Goal: Use online tool/utility: Utilize a website feature to perform a specific function

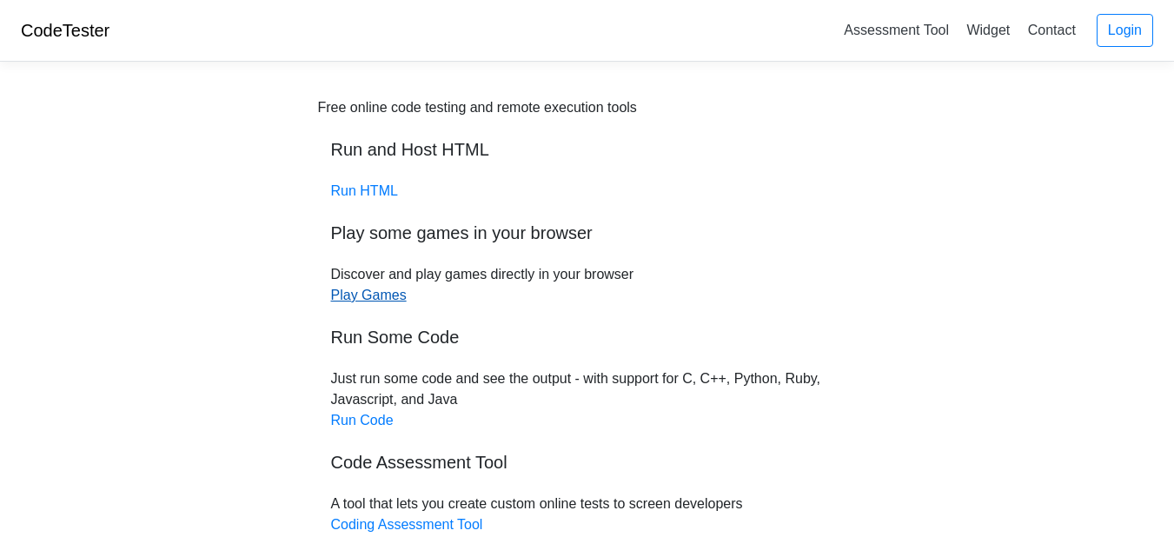
click at [370, 302] on link "Play Games" at bounding box center [369, 295] width 76 height 15
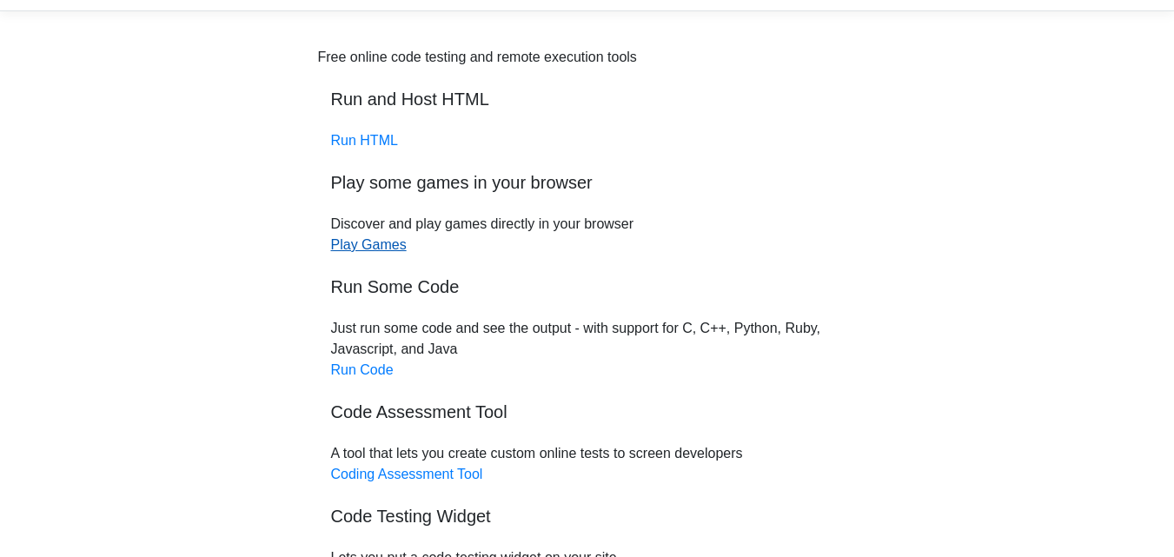
scroll to position [232, 0]
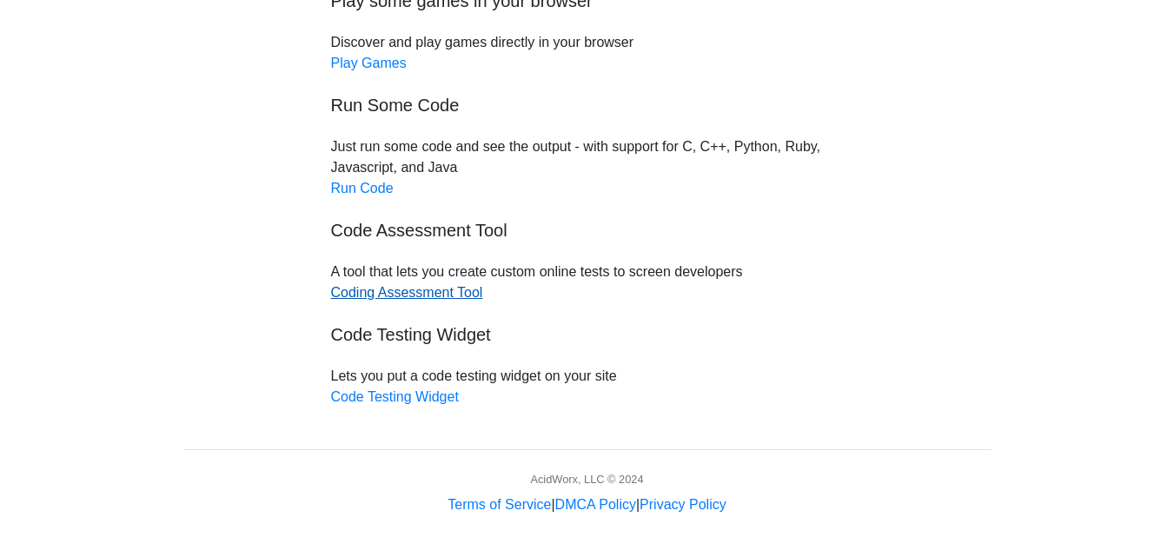
click at [440, 300] on link "Coding Assessment Tool" at bounding box center [407, 292] width 152 height 15
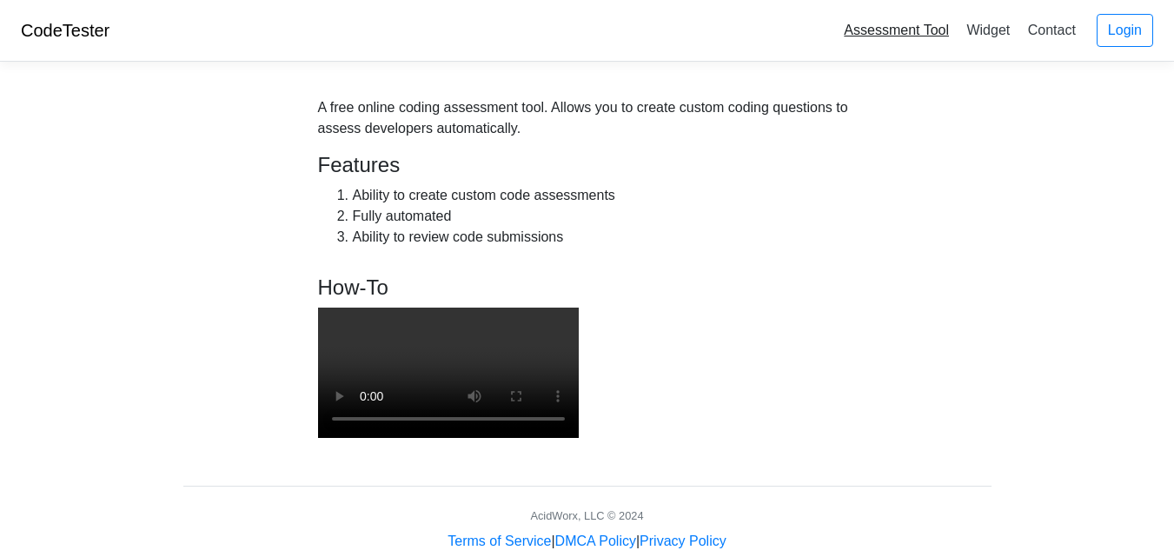
click at [890, 23] on link "Assessment Tool" at bounding box center [896, 30] width 119 height 29
click at [890, 33] on link "Assessment Tool" at bounding box center [896, 30] width 119 height 29
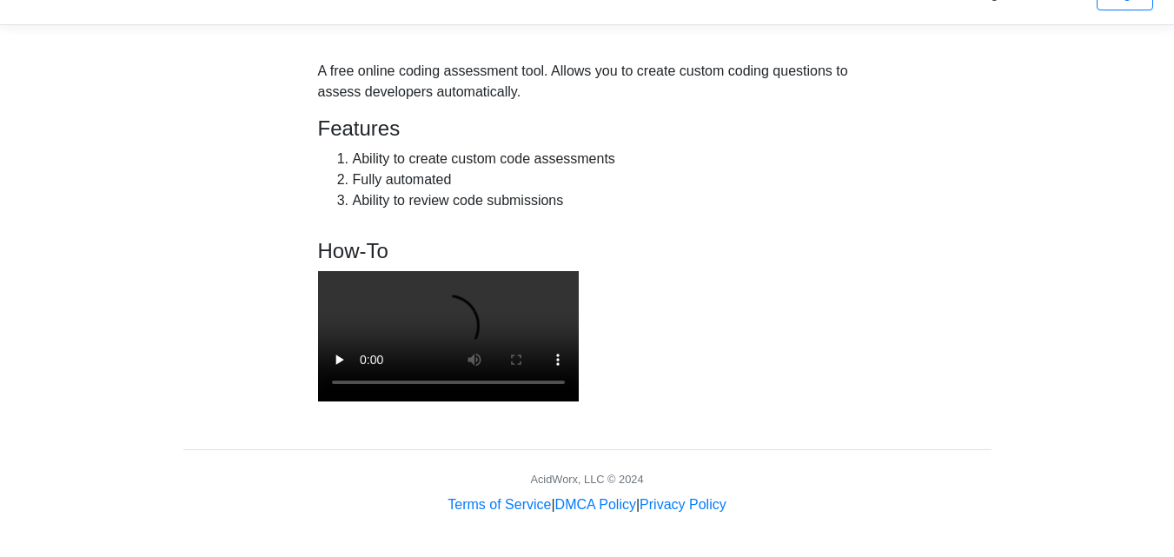
scroll to position [43, 0]
